Goal: Find specific page/section: Locate item on page

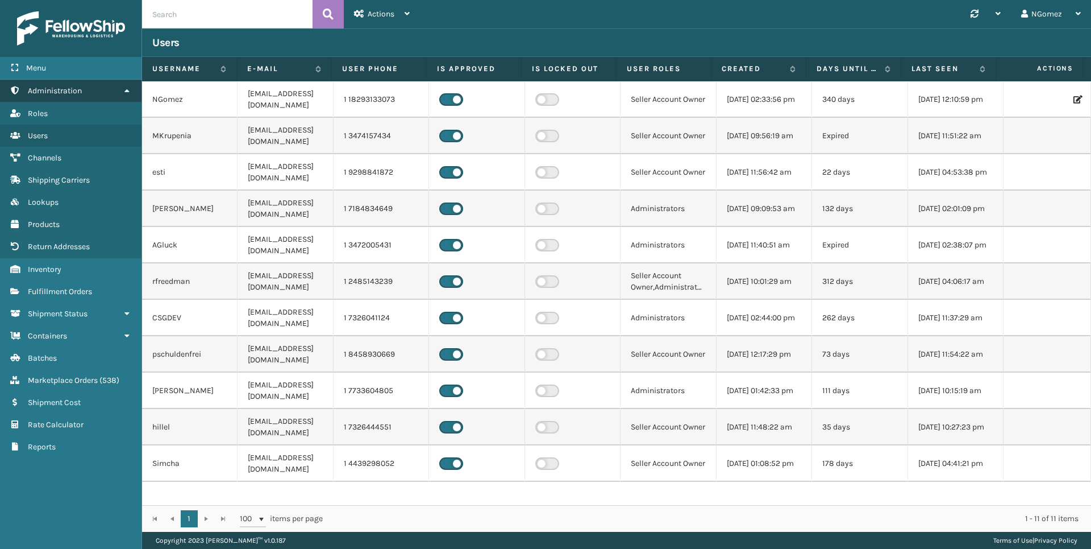
click at [113, 94] on link "Shipping Carriers Administration" at bounding box center [71, 91] width 142 height 22
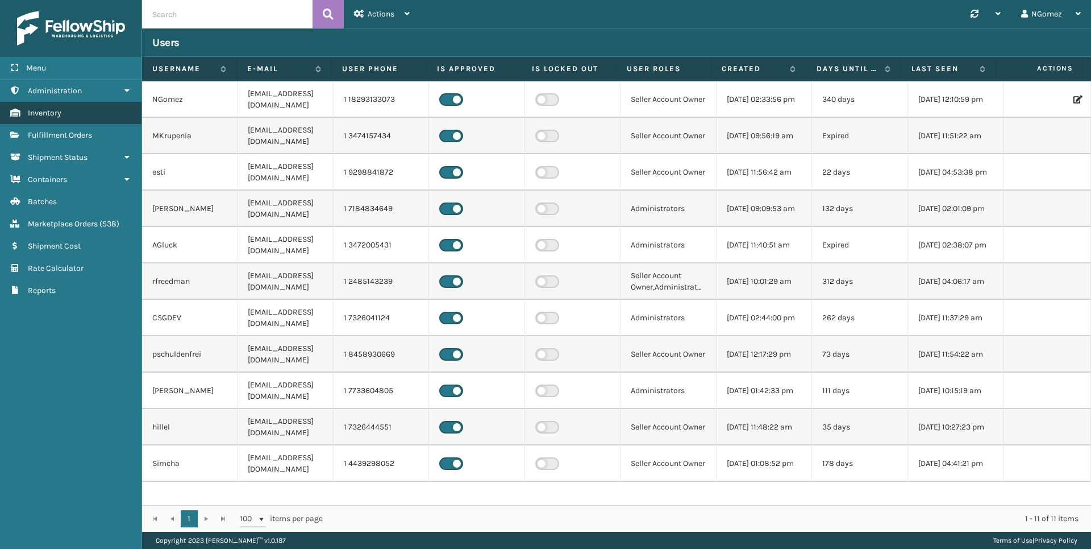
click at [98, 117] on link "Shipping Carriers Inventory" at bounding box center [71, 113] width 142 height 22
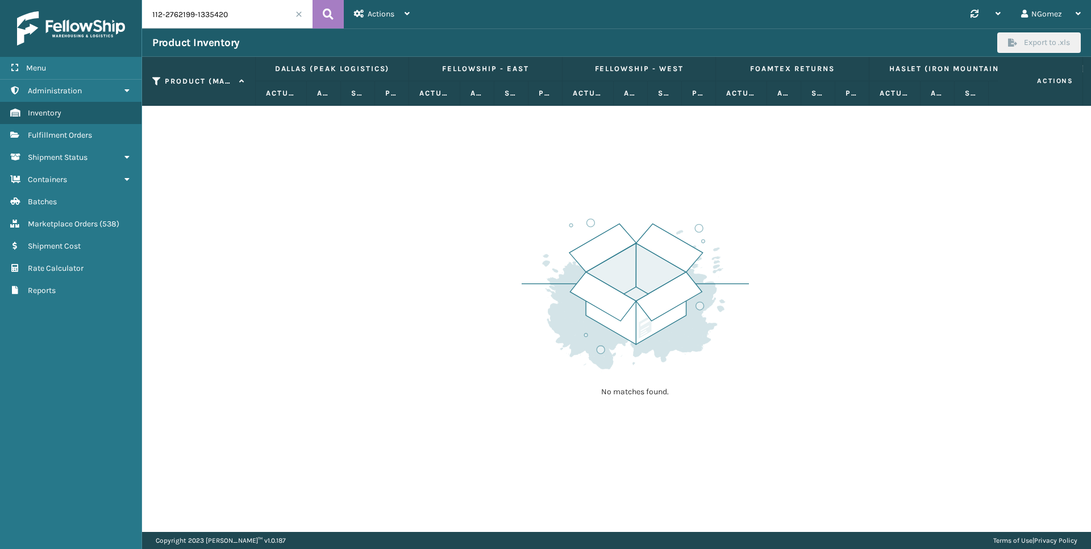
click at [299, 15] on span at bounding box center [299, 14] width 7 height 7
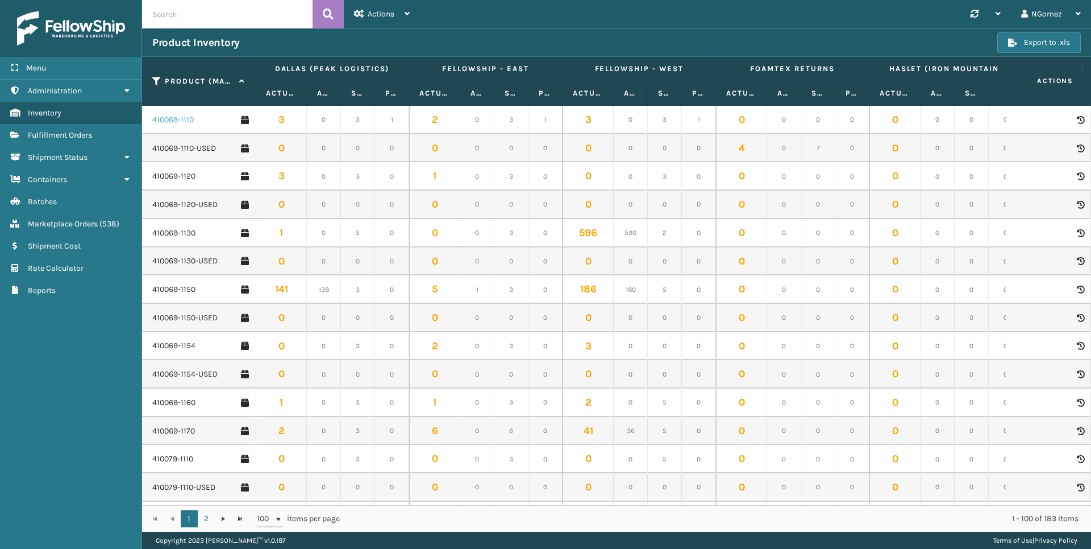
click at [164, 118] on link "410069-1110" at bounding box center [172, 119] width 41 height 11
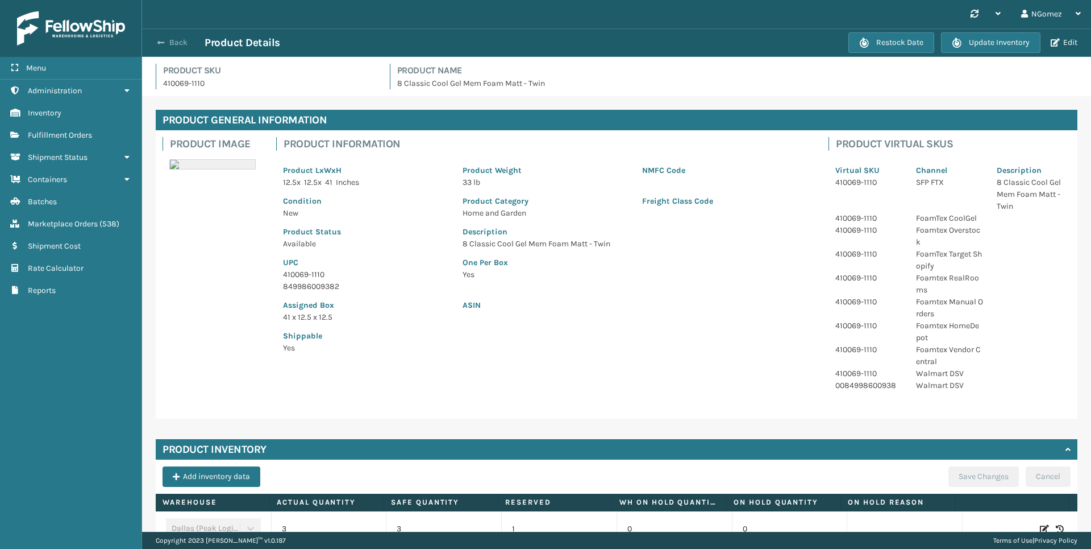
click at [166, 38] on button "Back" at bounding box center [178, 43] width 52 height 10
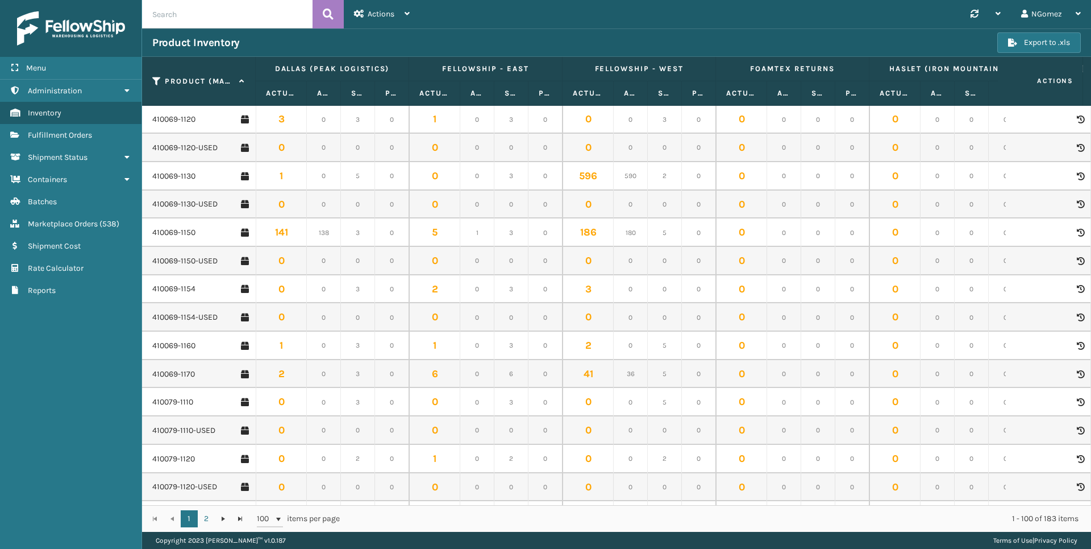
scroll to position [114, 0]
click at [172, 288] on link "410069-1160" at bounding box center [173, 288] width 43 height 11
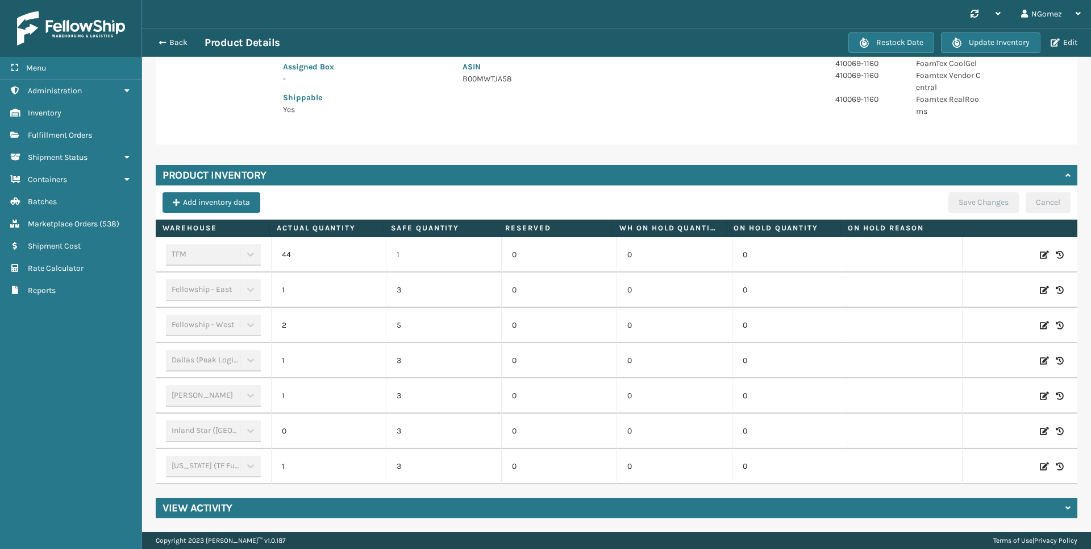
scroll to position [247, 0]
drag, startPoint x: 746, startPoint y: 400, endPoint x: 749, endPoint y: 423, distance: 23.0
click at [749, 423] on tbody "TFM 44 1 0 0 0 Fellowship - East 1 3 0 0 0 Fellowship - West 2 5 0 0 0 Dallas (…" at bounding box center [617, 360] width 922 height 247
click at [611, 132] on div "Product Image Product Information Product LxWxH 16.5 x 16.5 x 42 Inches Product…" at bounding box center [617, 18] width 922 height 252
